Goal: Task Accomplishment & Management: Complete application form

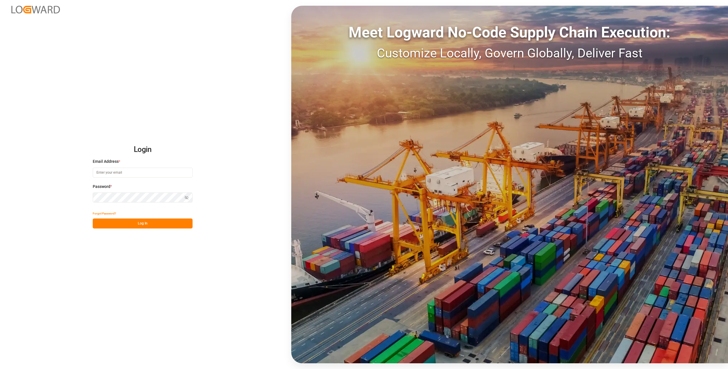
click at [103, 176] on input at bounding box center [143, 172] width 100 height 10
type input "[EMAIL_ADDRESS][DOMAIN_NAME]"
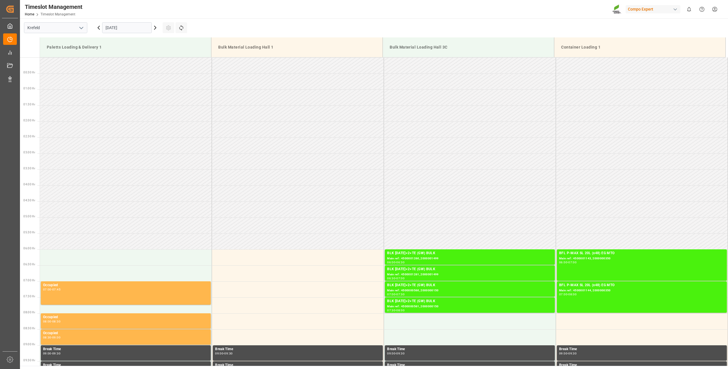
scroll to position [459, 0]
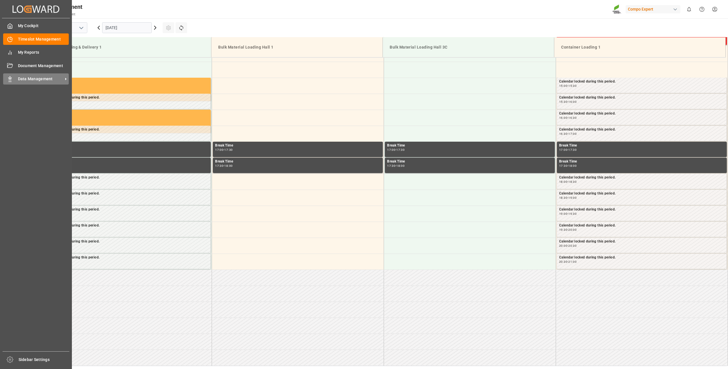
click at [17, 81] on div "Data Management Data Management" at bounding box center [36, 78] width 66 height 11
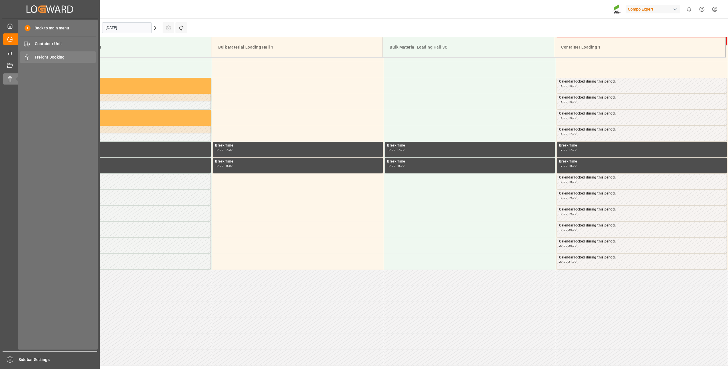
click at [48, 56] on span "Freight Booking" at bounding box center [65, 57] width 61 height 6
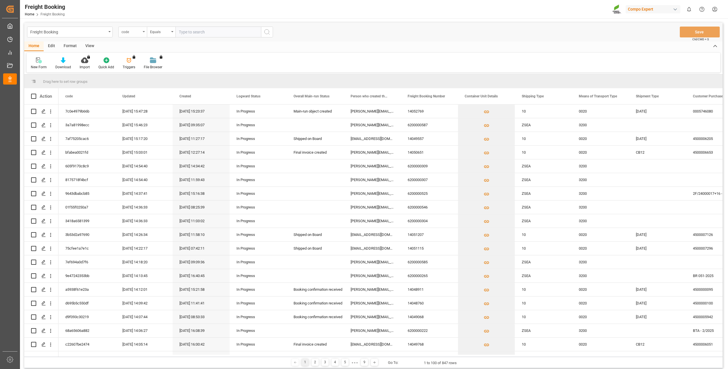
click at [143, 31] on div "code" at bounding box center [132, 32] width 29 height 11
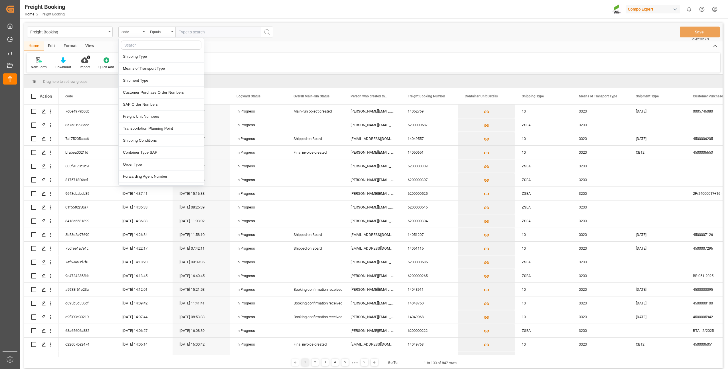
scroll to position [29, 0]
click at [138, 104] on div "Freight Booking Number" at bounding box center [161, 102] width 85 height 12
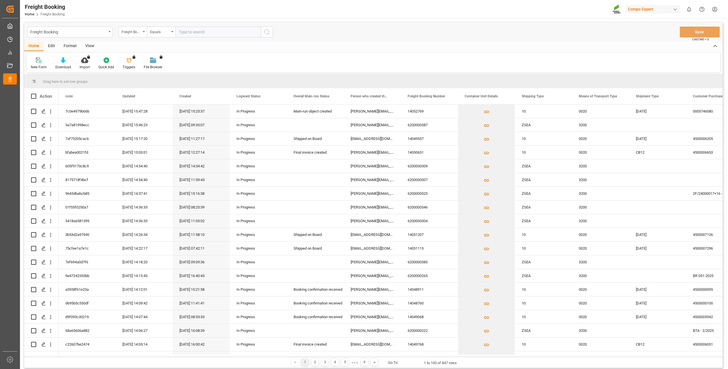
paste input "6200000580"
type input "6200000580"
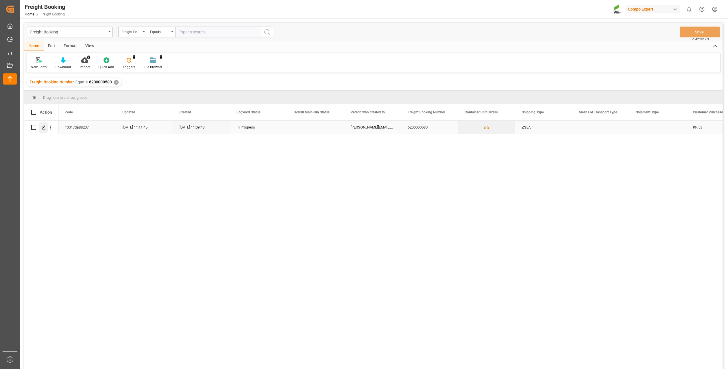
click at [44, 130] on icon "Press SPACE to select this row." at bounding box center [43, 127] width 5 height 5
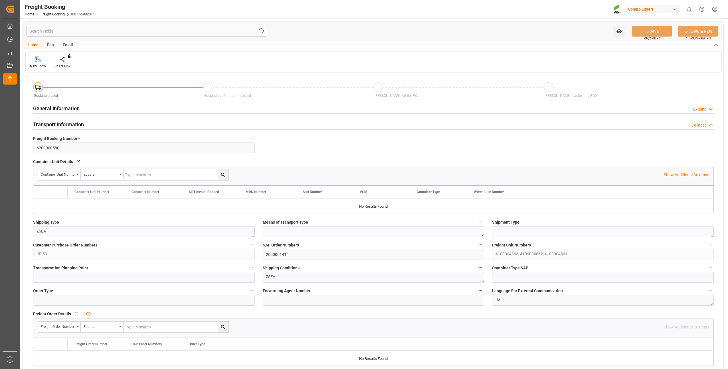
type input "ZACPT"
type input "0"
type input "65091.6"
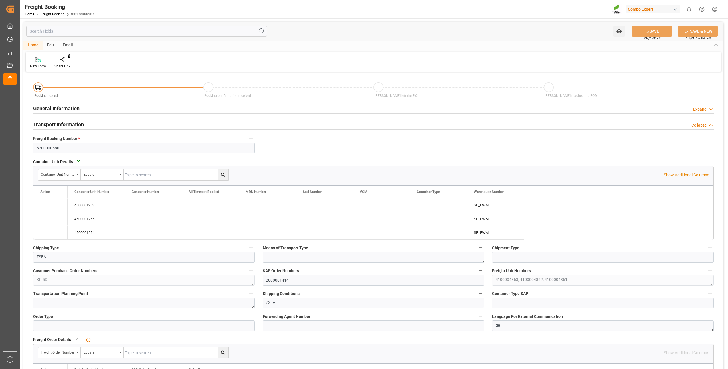
type input "06.10.2025 01:00"
type input "[DATE] 11:09"
click at [46, 204] on icon "Press SPACE to select this row." at bounding box center [45, 205] width 5 height 5
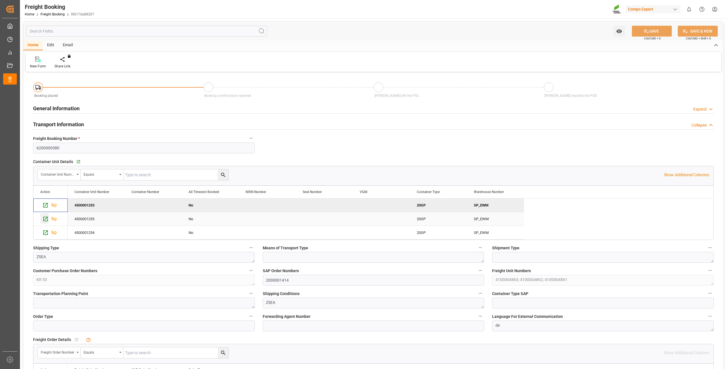
click at [45, 219] on icon "Press SPACE to select this row." at bounding box center [46, 219] width 6 height 6
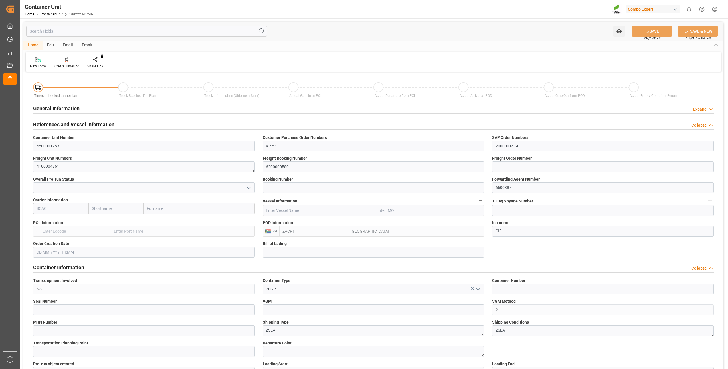
type input "ZACPT"
type input "5"
type input "0"
type input "5"
type input "0"
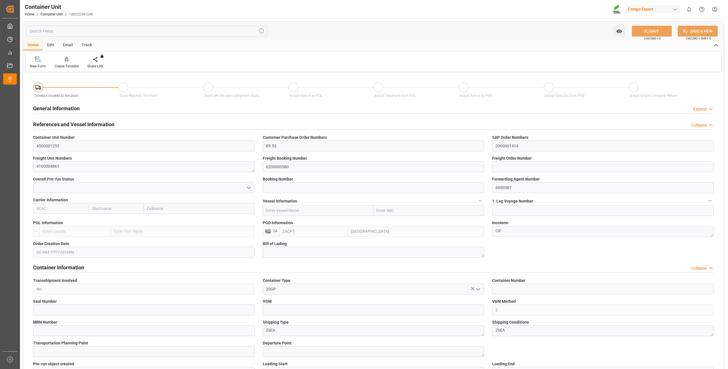
type input "0"
type input "21697.2"
type input "[DATE]"
click at [70, 66] on div "Create Timeslot" at bounding box center [66, 66] width 24 height 5
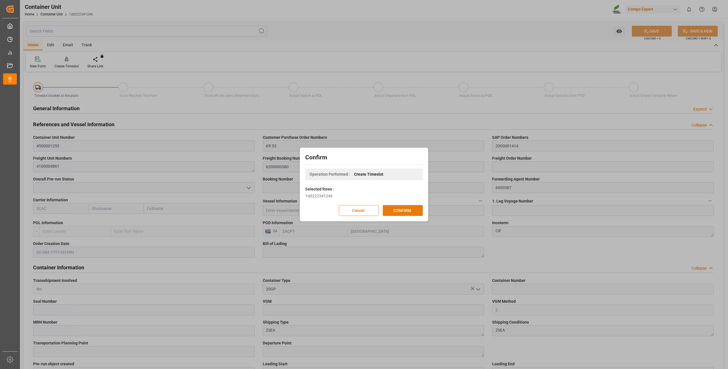
click at [403, 210] on button "CONFIRM" at bounding box center [403, 210] width 40 height 11
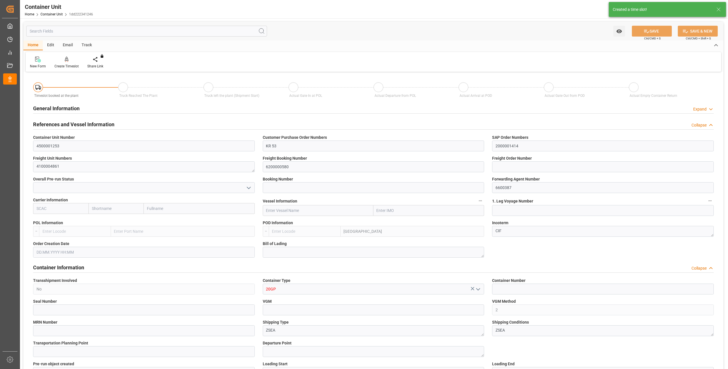
type input "ZACPT"
type input "5"
type input "0"
type input "5"
type input "0"
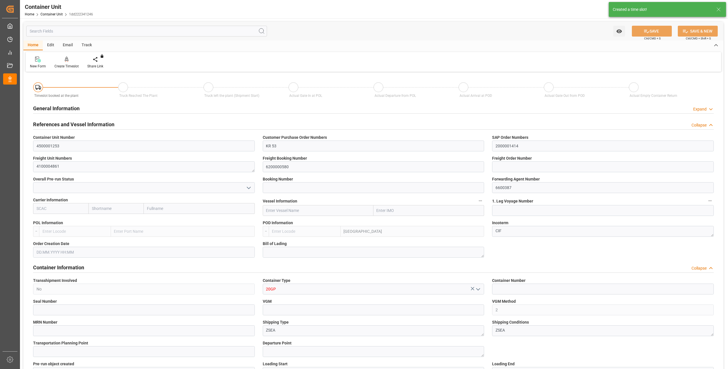
type input "0"
type input "21697.2"
type input "[DATE]"
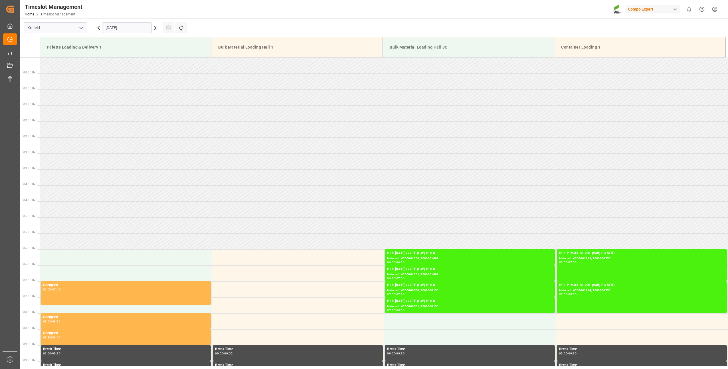
scroll to position [459, 0]
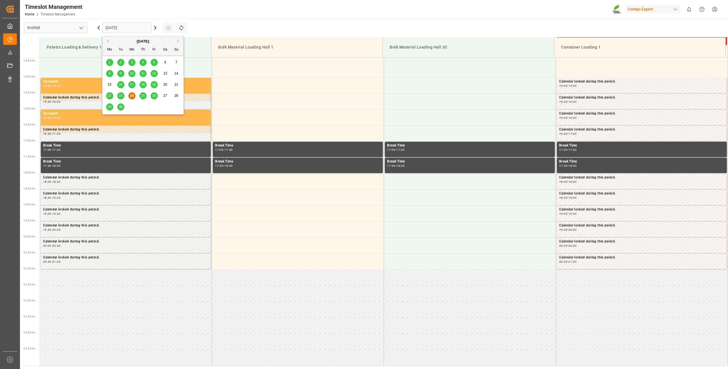
click at [130, 28] on input "[DATE]" at bounding box center [127, 27] width 50 height 11
click at [178, 40] on button "Next Month" at bounding box center [178, 40] width 3 height 3
click at [144, 74] on div "9" at bounding box center [143, 73] width 7 height 7
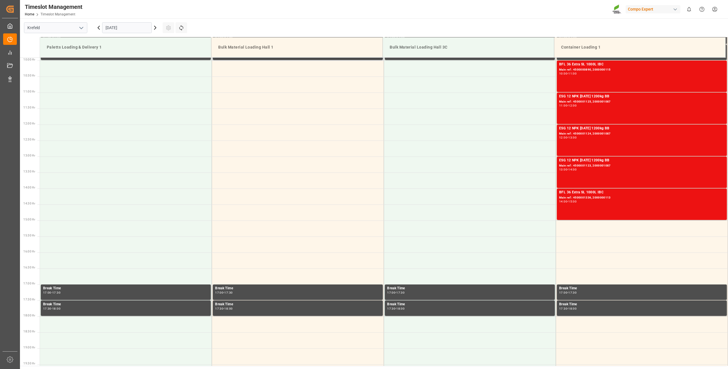
scroll to position [202, 0]
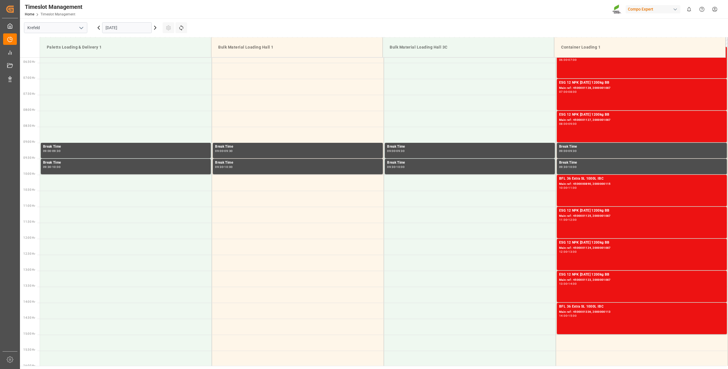
click at [158, 29] on icon at bounding box center [155, 27] width 7 height 7
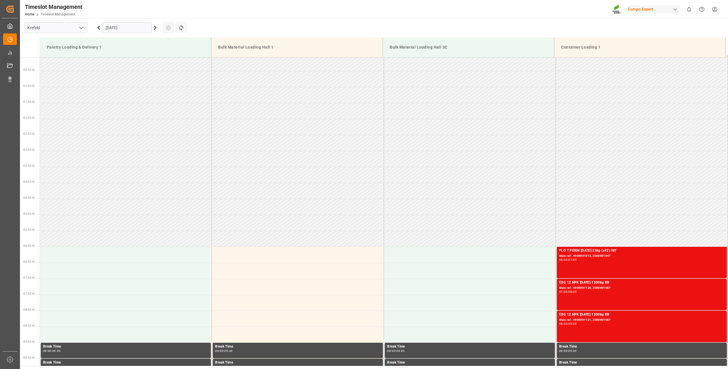
scroll to position [60, 0]
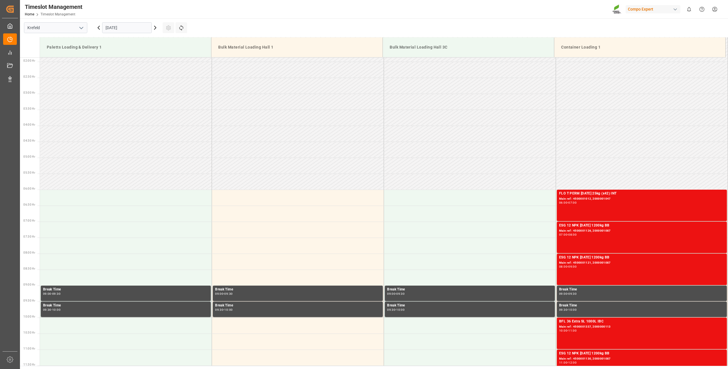
click at [99, 29] on icon at bounding box center [99, 27] width 2 height 3
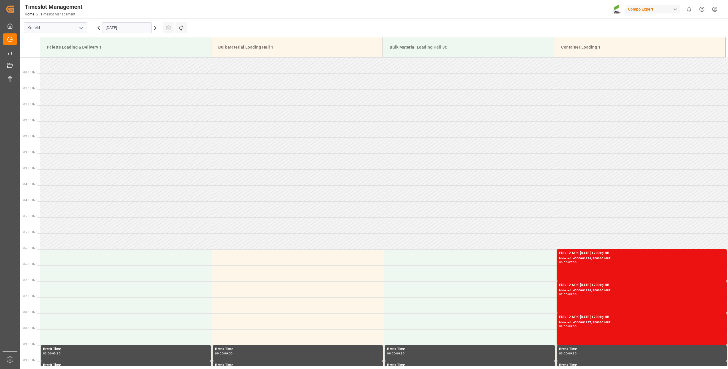
scroll to position [459, 0]
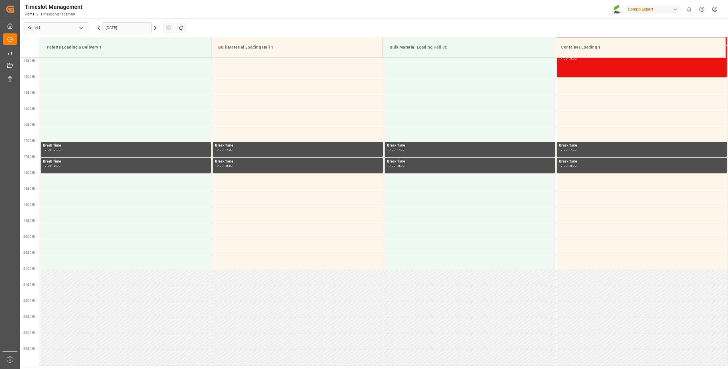
click at [99, 29] on icon at bounding box center [98, 27] width 7 height 7
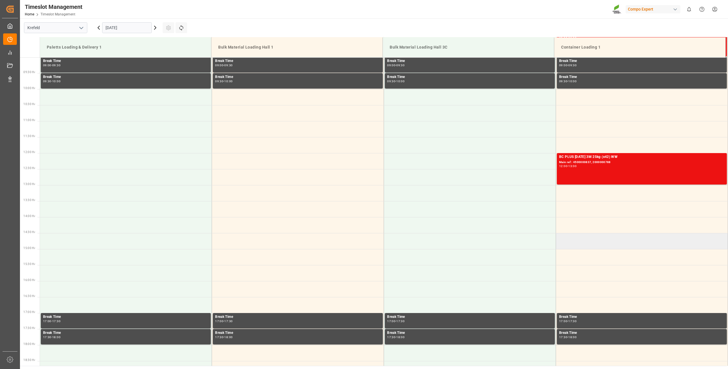
scroll to position [174, 0]
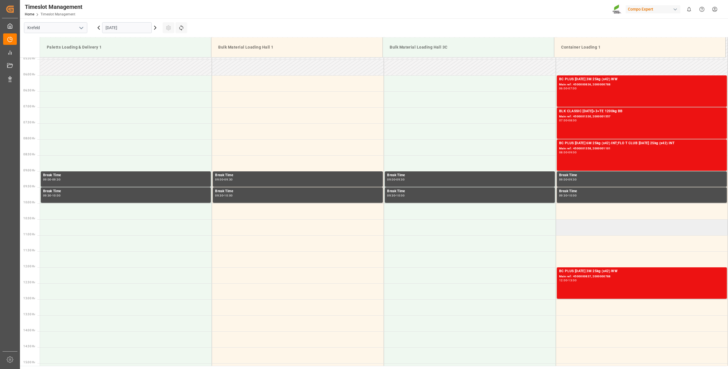
click at [567, 224] on td at bounding box center [642, 227] width 172 height 16
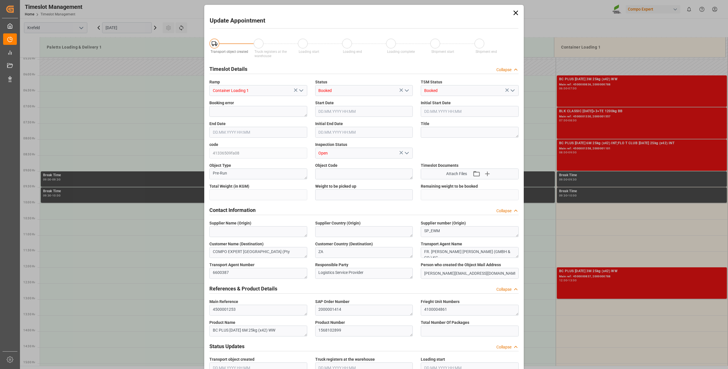
type input "21697.2"
type input "0"
type input "08.10.2025 10:30"
type input "08.10.2025 11:00"
type input "24.09.2025 13:52"
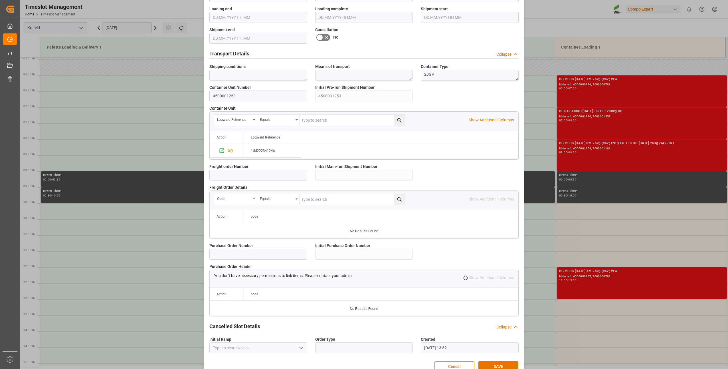
scroll to position [384, 0]
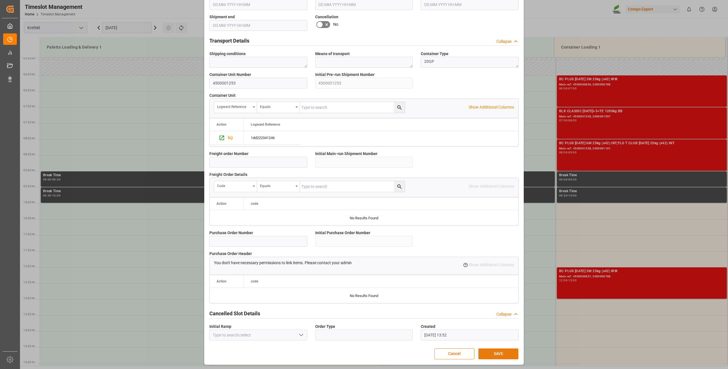
click at [485, 353] on button "SAVE" at bounding box center [498, 353] width 40 height 11
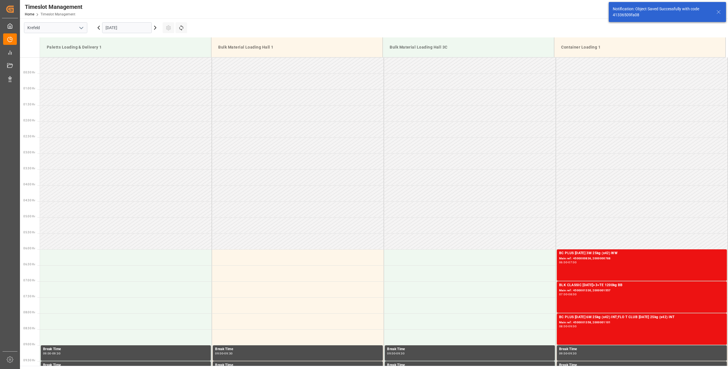
scroll to position [284, 0]
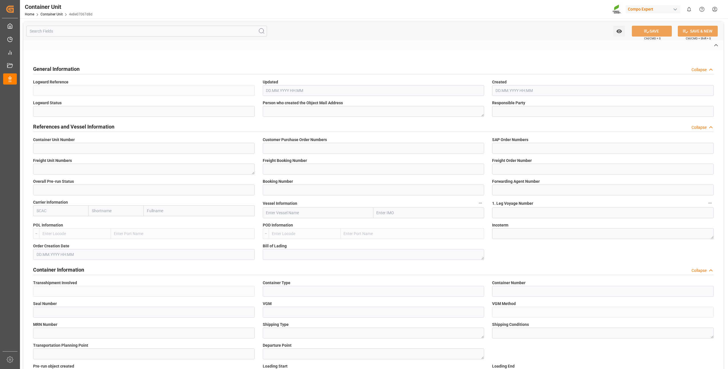
type input "4500001255"
type input "KR 53"
type input "2000001414"
type textarea "4100004863"
type input "6200000580"
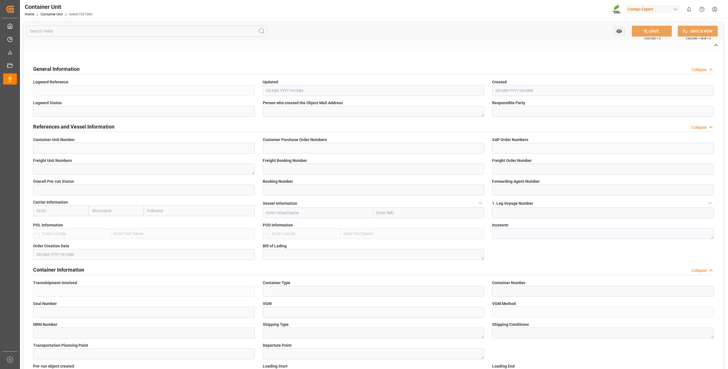
type input "6600387"
type input "[GEOGRAPHIC_DATA]"
type textarea "CIF"
type input "No"
type input "20GP"
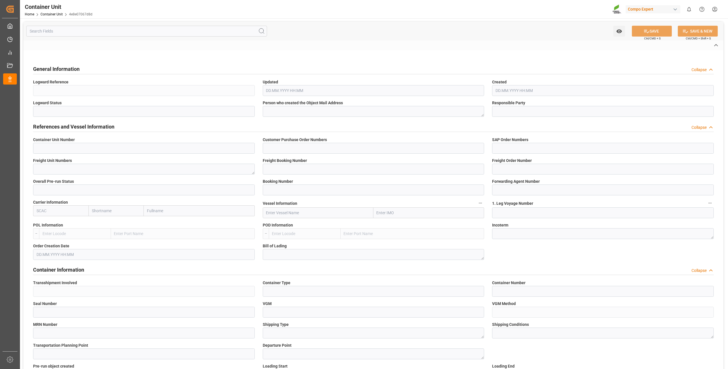
type input "2"
type textarea "ZSEA"
type textarea "7130"
type input "South Africa"
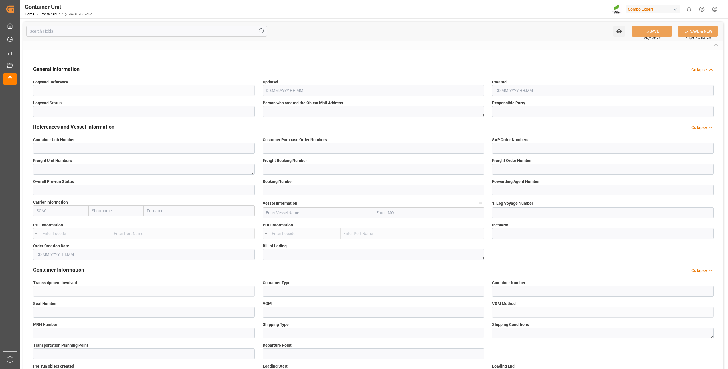
type input "EUR"
type textarea "BC PLUS 16-8-12 9M 25kg (x42) WW"
type textarea "1569102899"
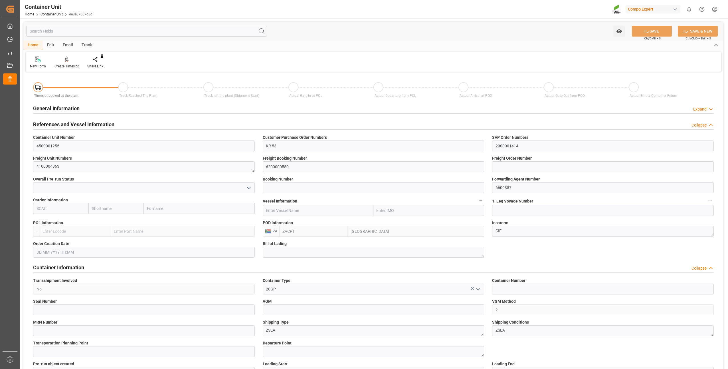
type input "ZACPT"
type input "5"
type input "0"
type input "5"
type input "0"
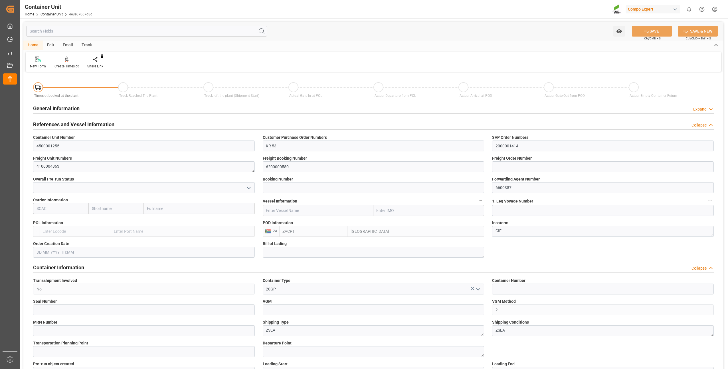
type input "0"
type input "21697.2"
type input "06.10.2025"
click at [72, 65] on div "Create Timeslot" at bounding box center [66, 66] width 24 height 5
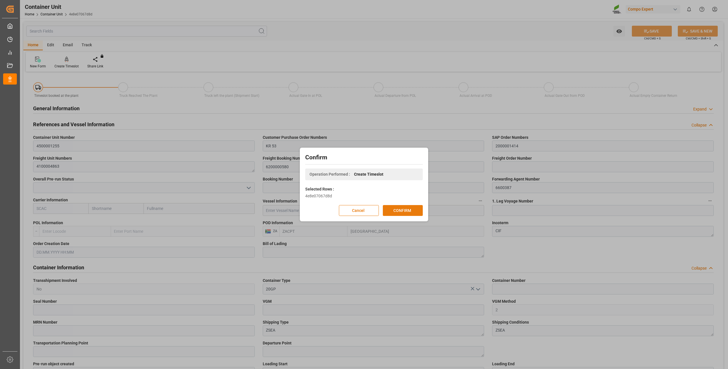
drag, startPoint x: 384, startPoint y: 211, endPoint x: 389, endPoint y: 210, distance: 5.2
click at [388, 210] on button "CONFIRM" at bounding box center [403, 210] width 40 height 11
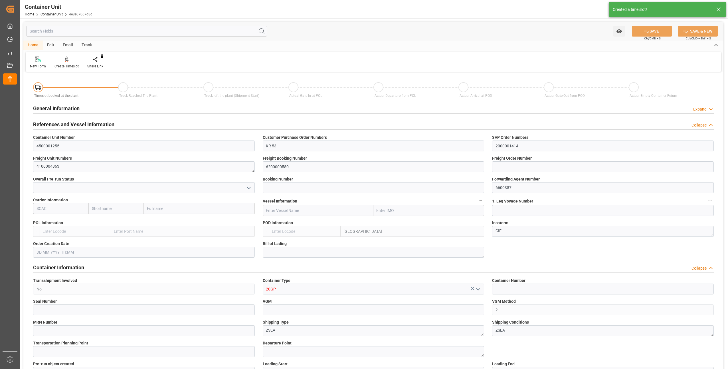
type input "ZACPT"
type input "5"
type input "0"
type input "5"
type input "0"
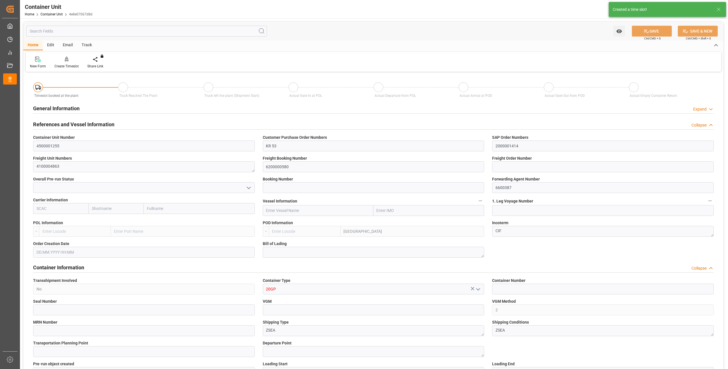
type input "0"
type input "21697.2"
type input "06.10.2025"
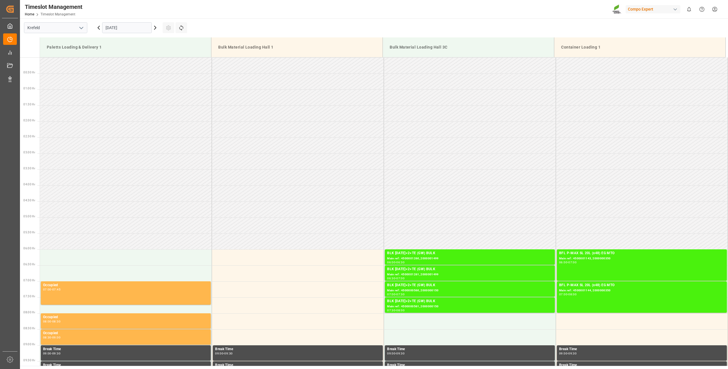
scroll to position [459, 0]
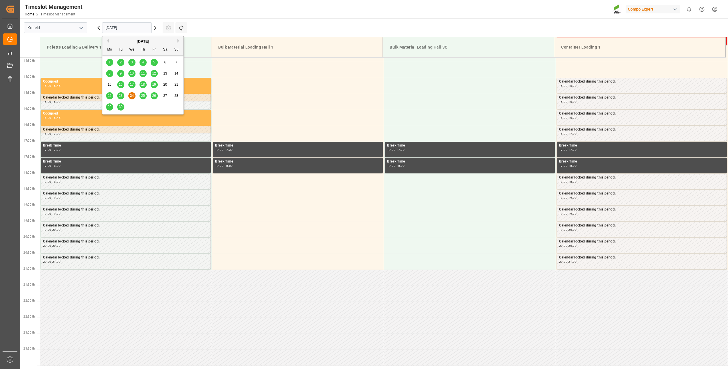
click at [119, 26] on input "[DATE]" at bounding box center [127, 27] width 50 height 11
click at [177, 41] on button "Next Month" at bounding box center [178, 40] width 3 height 3
click at [131, 75] on span "8" at bounding box center [132, 73] width 2 height 4
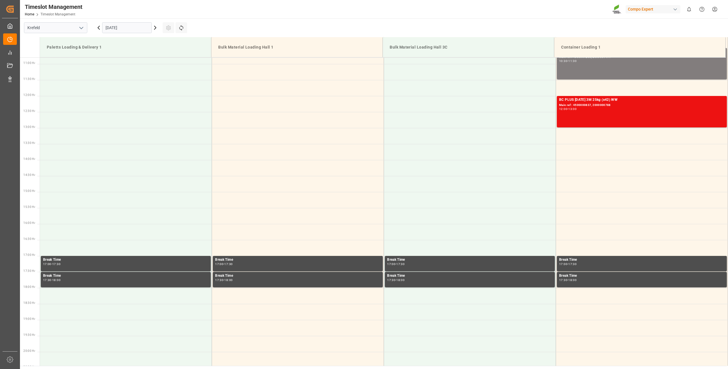
scroll to position [231, 0]
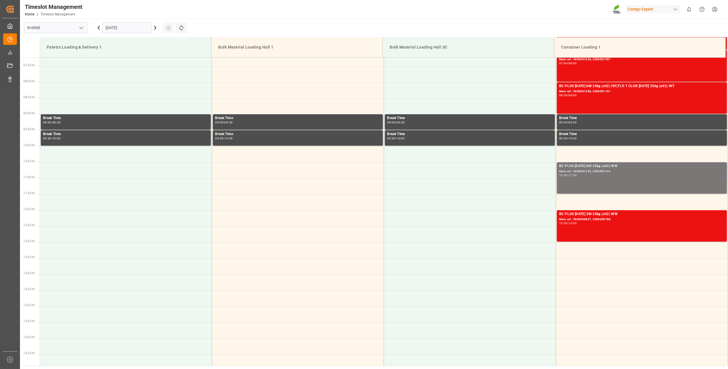
click at [577, 179] on div "BC PLUS 16-8-12 6M 25kg (x42) WW Main ref : 4500001253, 2000001414 10:30 - 11:30" at bounding box center [641, 177] width 165 height 29
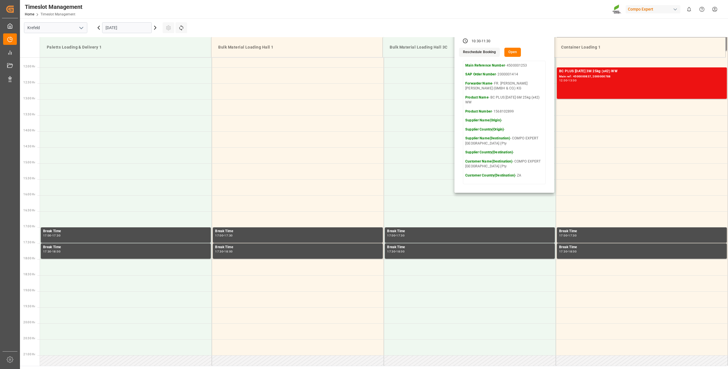
scroll to position [345, 0]
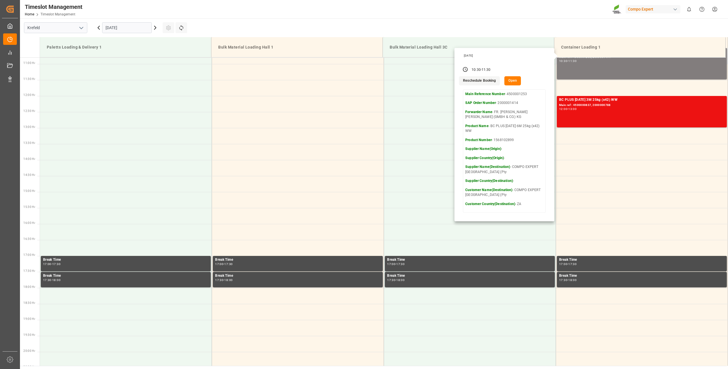
click at [510, 81] on button "Open" at bounding box center [512, 80] width 17 height 9
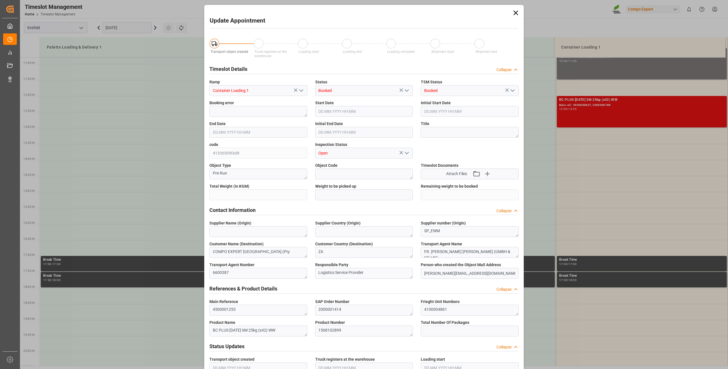
type input "21697.2"
type input "0"
type input "08.10.2025 10:30"
type input "08.10.2025 11:30"
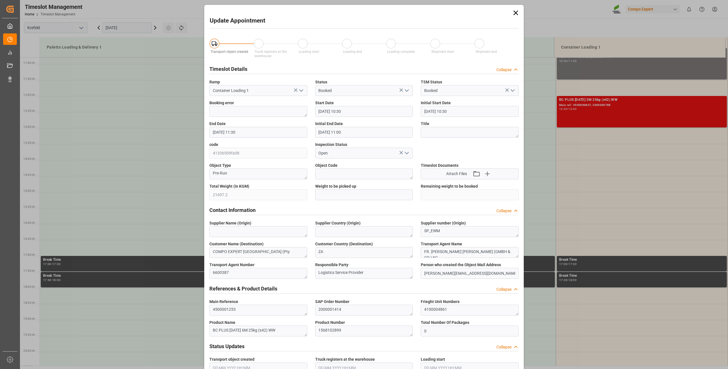
type input "08.10.2025 11:00"
type input "24.09.2025 13:52"
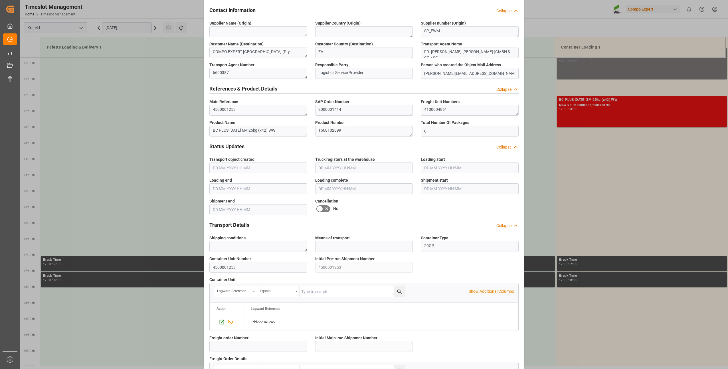
scroll to position [200, 0]
click at [323, 210] on icon at bounding box center [326, 208] width 7 height 7
click at [0, 0] on input "checkbox" at bounding box center [0, 0] width 0 height 0
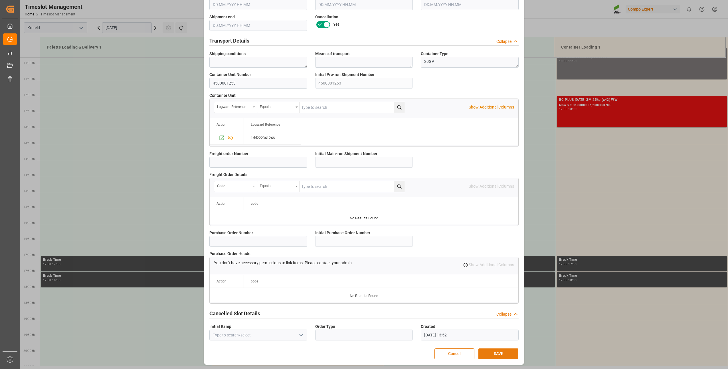
click at [495, 358] on button "SAVE" at bounding box center [498, 353] width 40 height 11
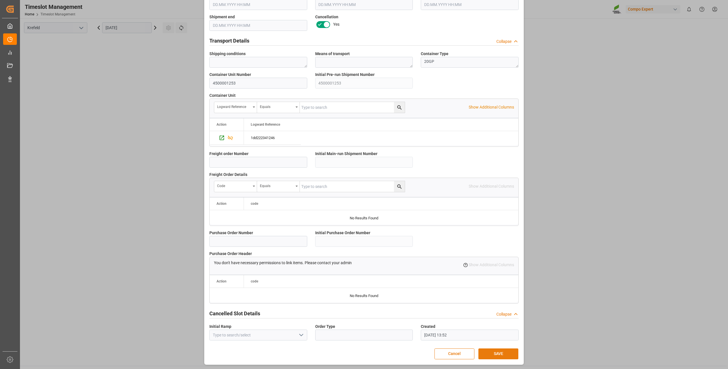
click at [490, 351] on button "SAVE" at bounding box center [498, 353] width 40 height 11
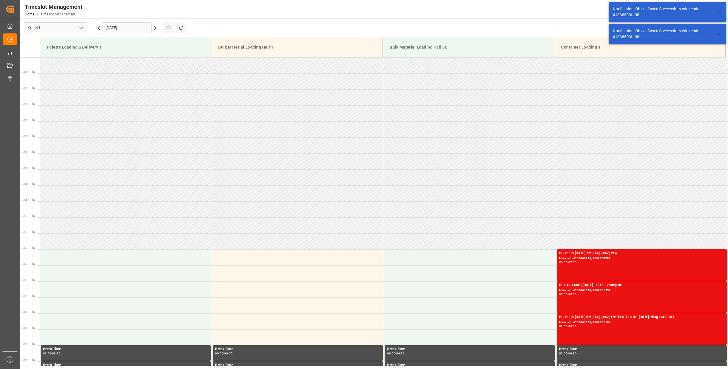
scroll to position [227, 0]
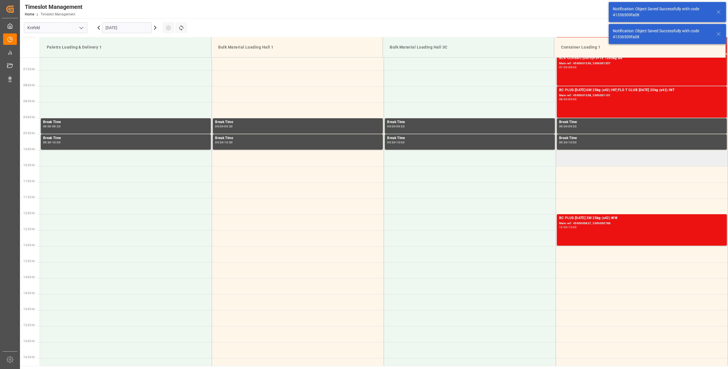
click at [565, 161] on td at bounding box center [642, 158] width 172 height 16
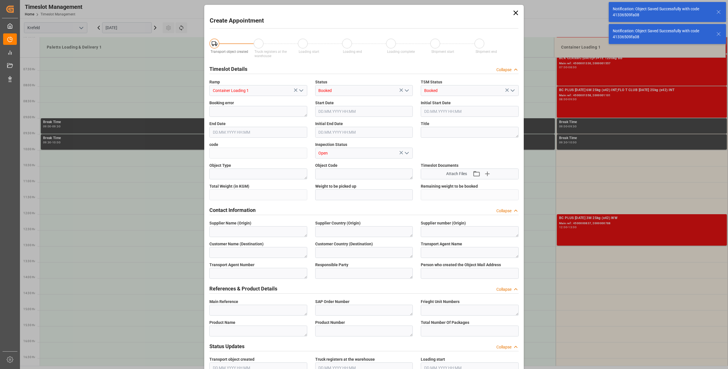
type input "08.10.2025 10:00"
type input "08.10.2025 10:30"
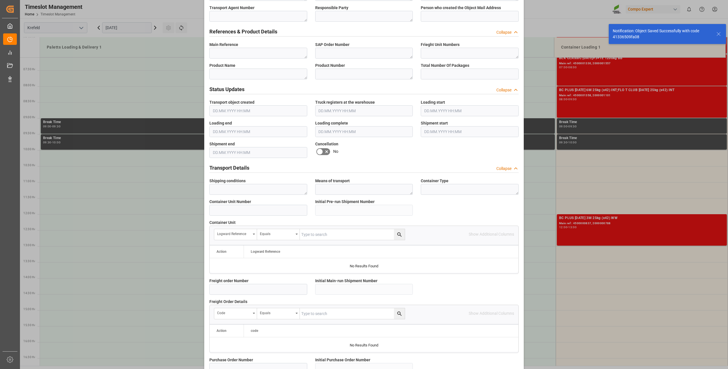
scroll to position [384, 0]
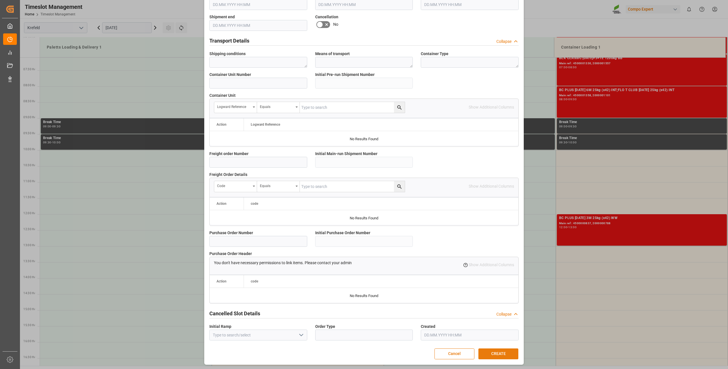
click at [488, 354] on button "CREATE" at bounding box center [498, 353] width 40 height 11
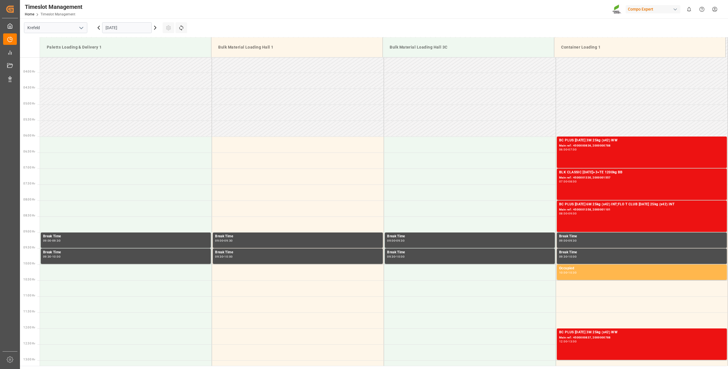
scroll to position [84, 0]
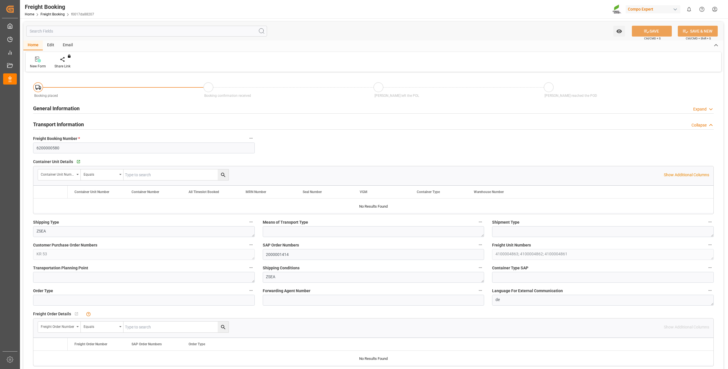
type input "ZACPT"
type input "0"
type input "65091.6"
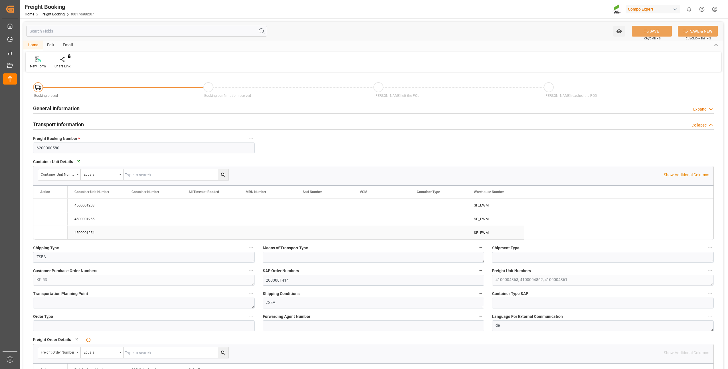
type input "[DATE] 01:00"
type input "[DATE] 11:09"
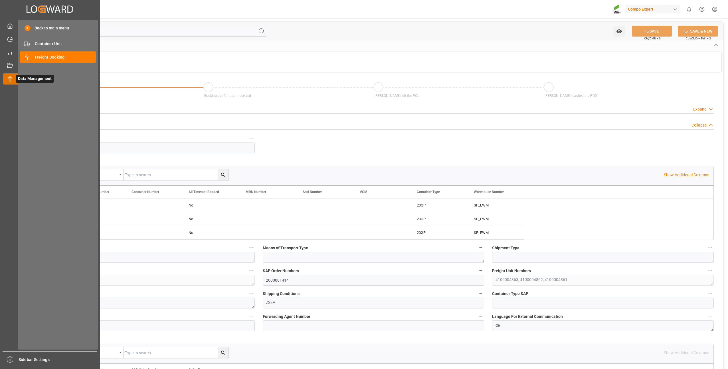
click at [8, 82] on div "Data Management Data Management" at bounding box center [50, 78] width 94 height 11
click at [50, 56] on span "Freight Booking" at bounding box center [65, 57] width 61 height 6
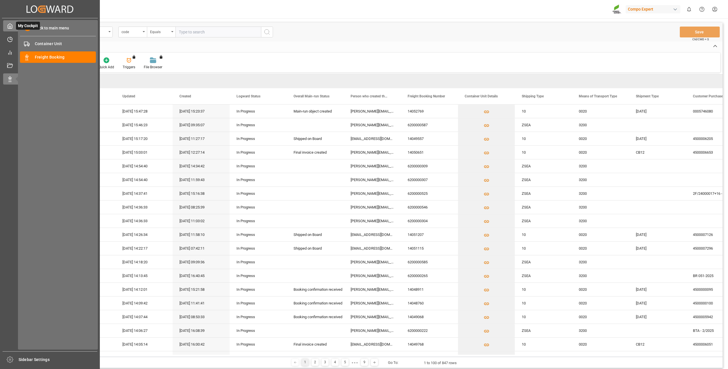
click at [11, 31] on div "My Cockpit My Cockpit" at bounding box center [50, 25] width 94 height 11
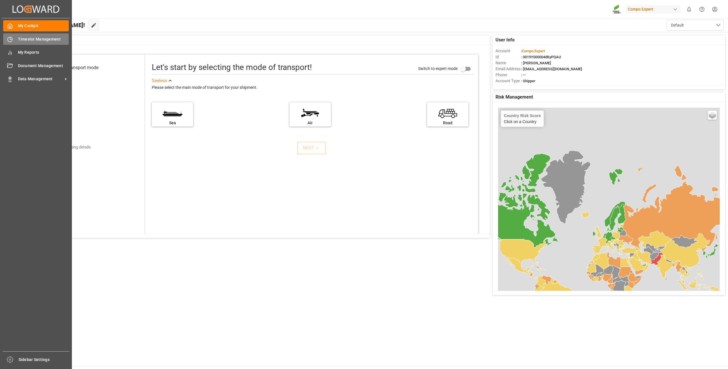
click at [9, 40] on icon at bounding box center [10, 40] width 6 height 6
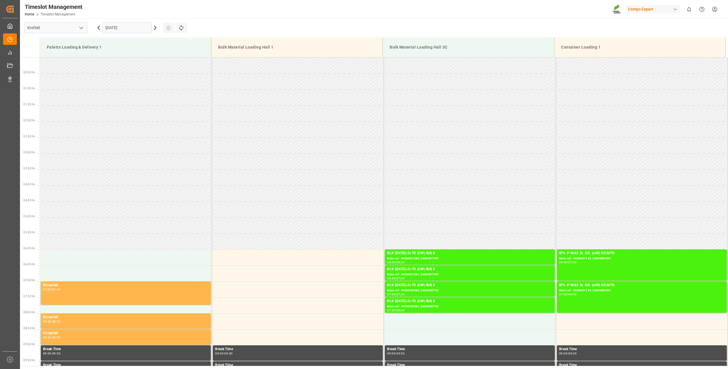
scroll to position [459, 0]
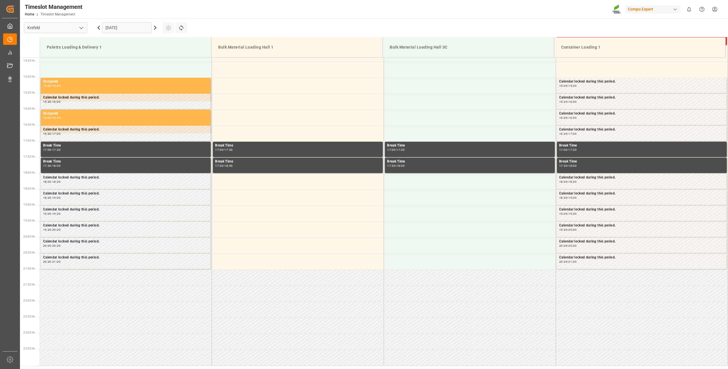
click at [154, 28] on icon at bounding box center [155, 27] width 7 height 7
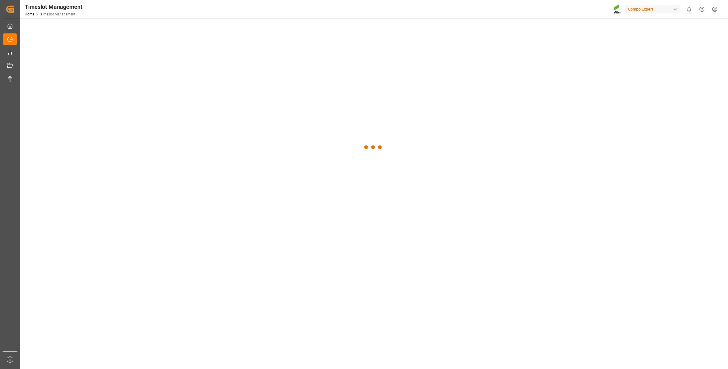
click at [154, 28] on div at bounding box center [373, 147] width 707 height 258
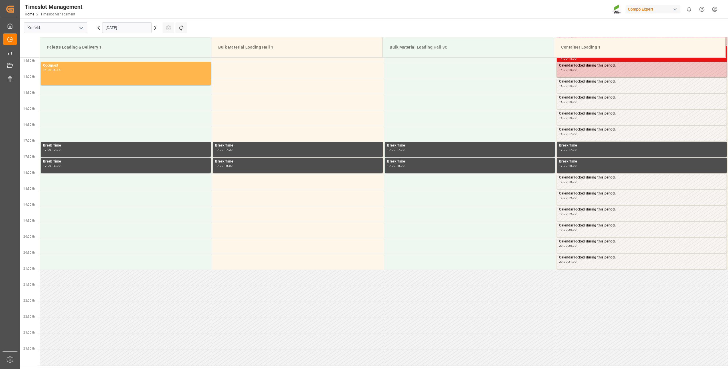
click at [119, 29] on input "[DATE]" at bounding box center [127, 27] width 50 height 11
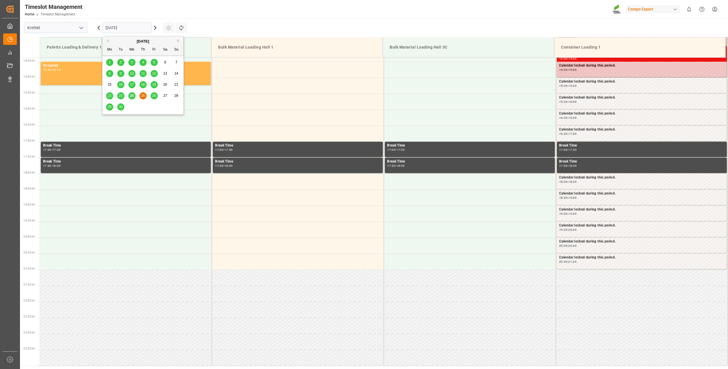
click at [177, 41] on button "Next Month" at bounding box center [178, 40] width 3 height 3
click at [130, 73] on div "8" at bounding box center [131, 73] width 7 height 7
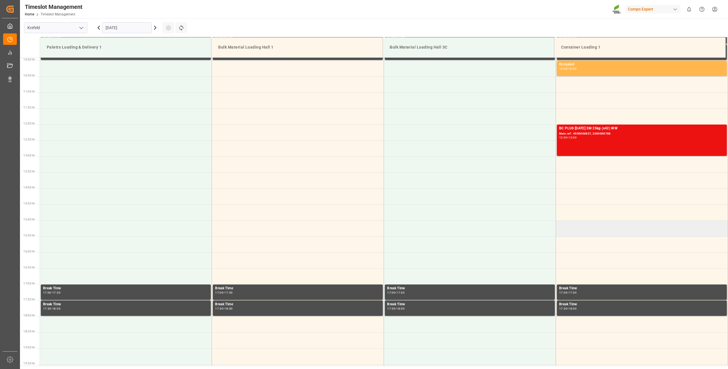
scroll to position [174, 0]
